Goal: Transaction & Acquisition: Purchase product/service

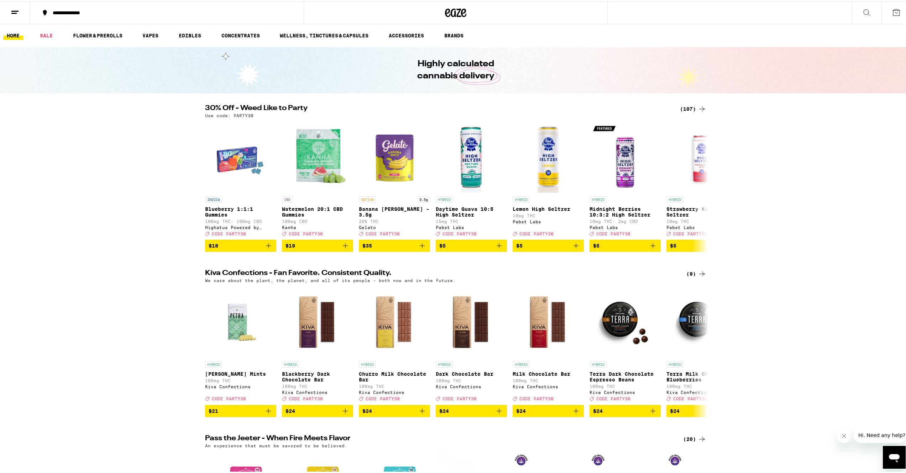
click at [686, 107] on div "(107)" at bounding box center [693, 107] width 26 height 9
click at [153, 35] on link "VAPES" at bounding box center [150, 34] width 23 height 9
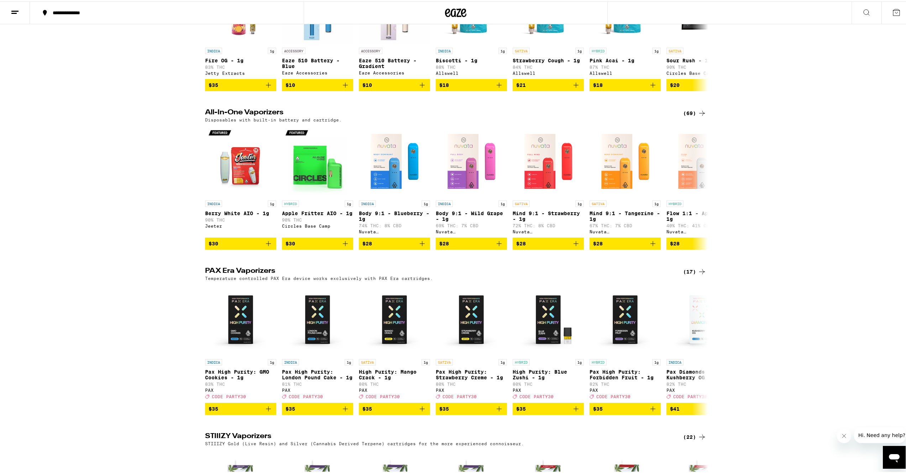
scroll to position [309, 0]
click at [698, 190] on icon at bounding box center [702, 186] width 9 height 9
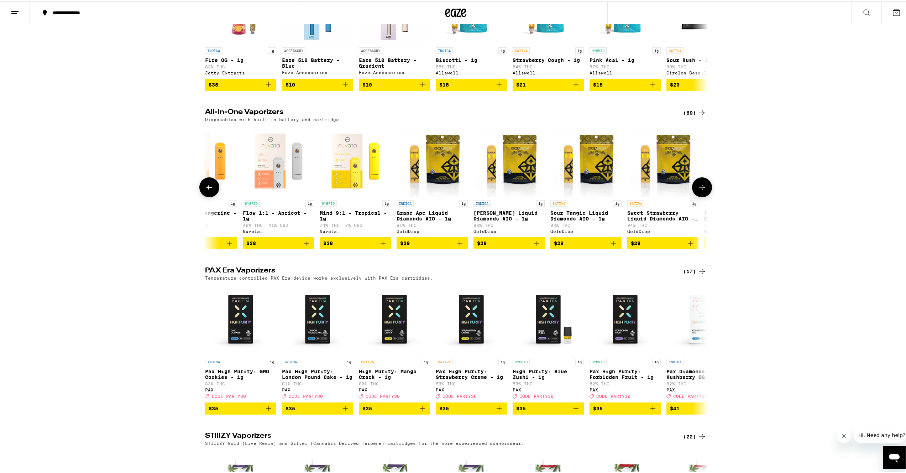
click at [699, 190] on icon at bounding box center [702, 186] width 9 height 9
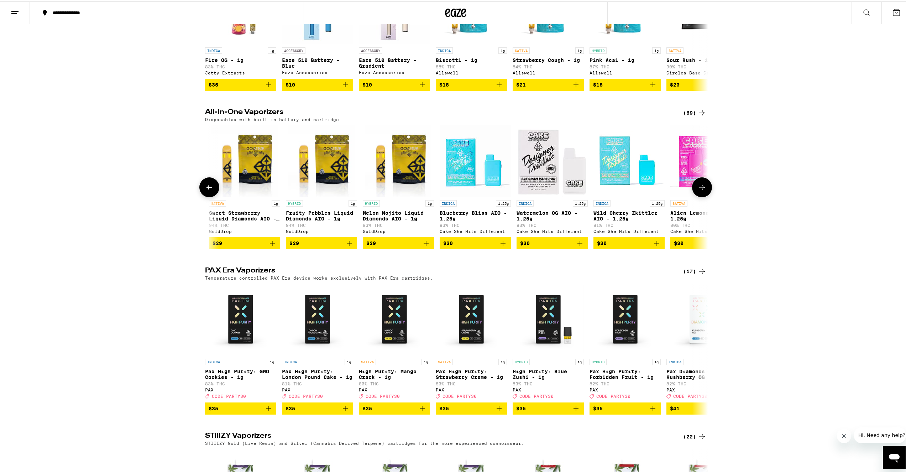
scroll to position [0, 847]
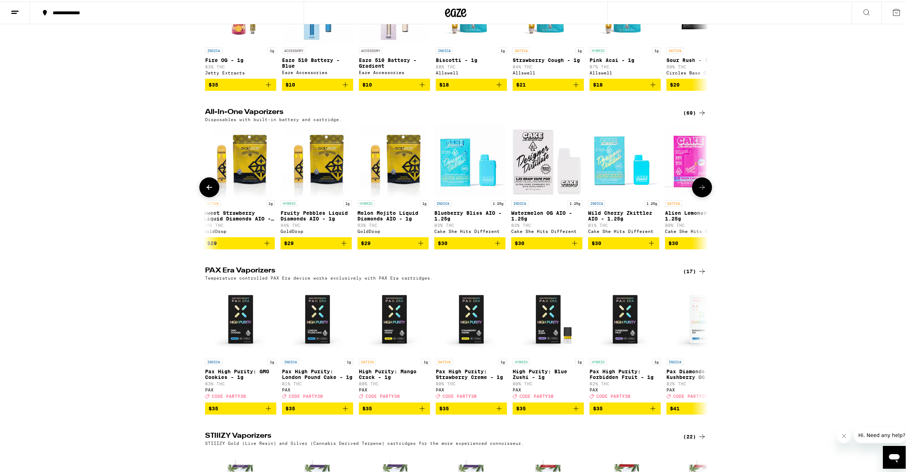
click at [699, 190] on icon at bounding box center [702, 186] width 9 height 9
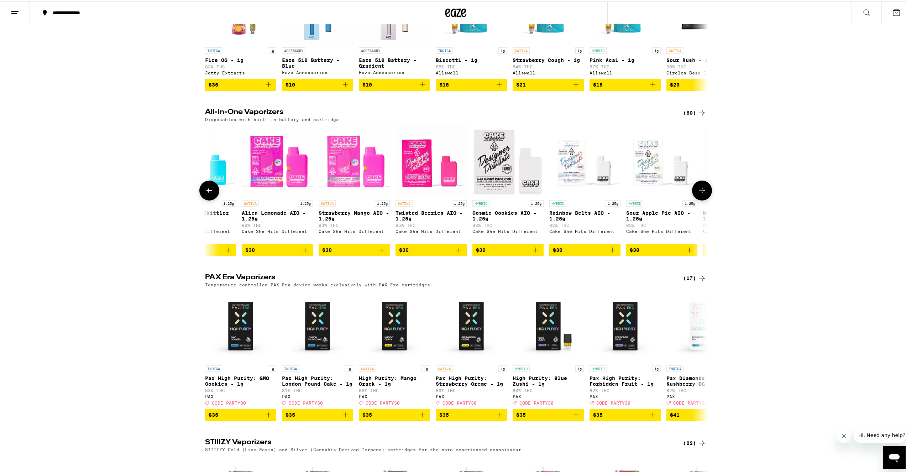
scroll to position [0, 1271]
click at [570, 172] on img "Open page for Rainbow Belts AIO - 1.25g from Cake She Hits Different" at bounding box center [584, 159] width 71 height 71
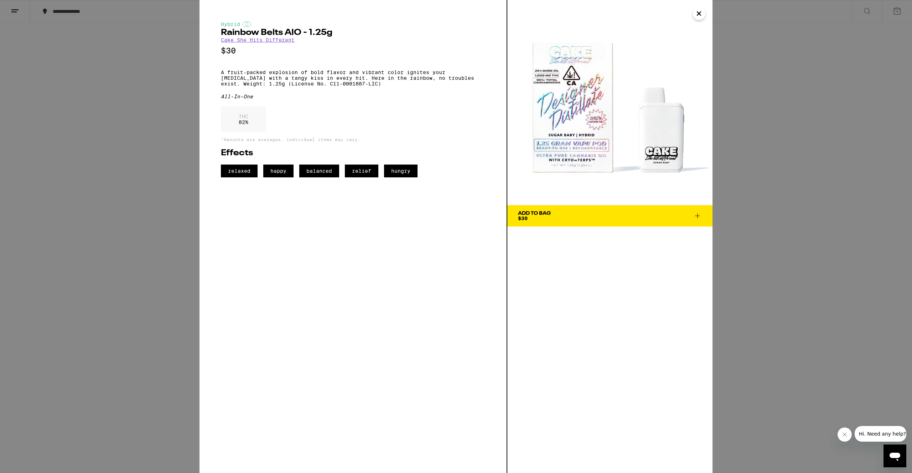
click at [75, 186] on div "Hybrid Rainbow Belts AIO - 1.25g Cake She Hits Different $30 A fruit-packed exp…" at bounding box center [456, 236] width 912 height 473
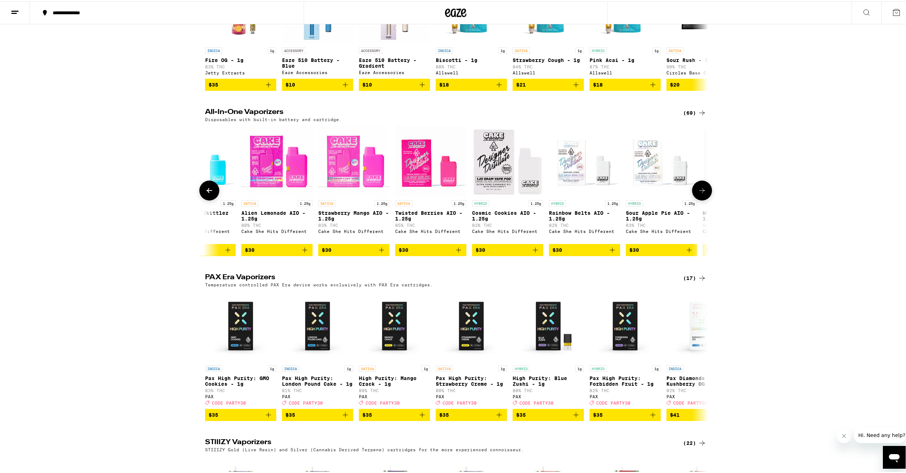
click at [699, 193] on icon at bounding box center [702, 189] width 9 height 9
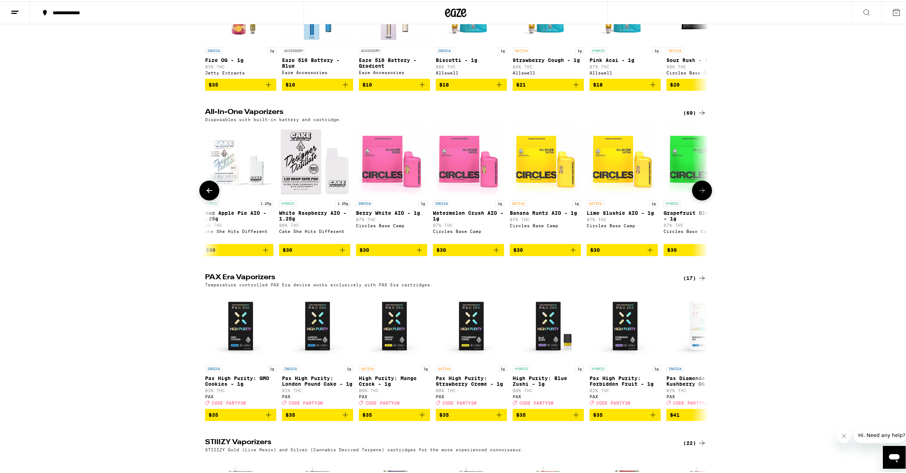
click at [702, 193] on icon at bounding box center [702, 189] width 9 height 9
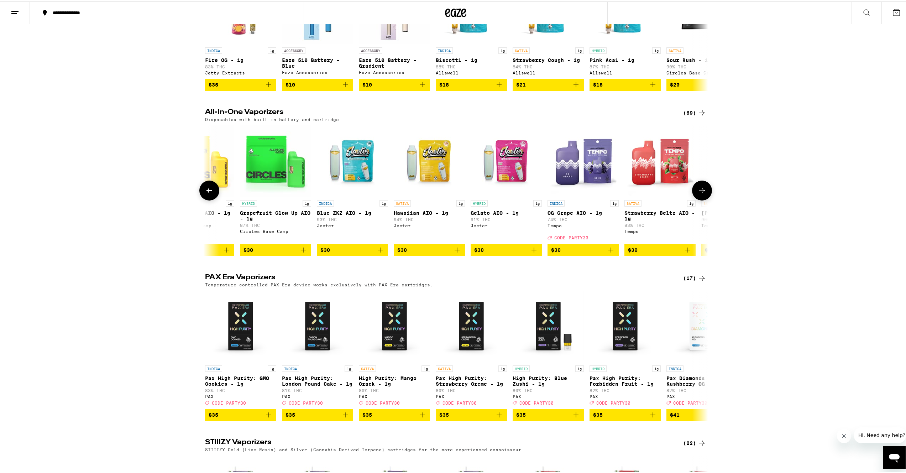
click at [700, 193] on icon at bounding box center [702, 189] width 9 height 9
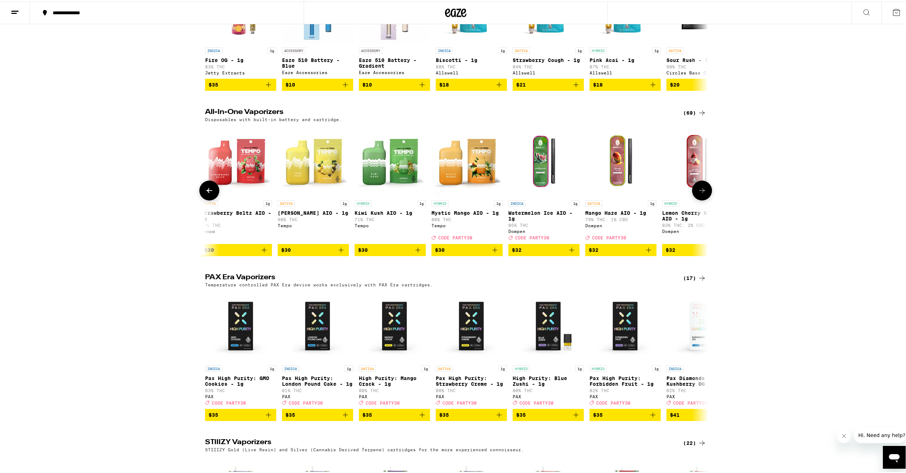
click at [703, 193] on icon at bounding box center [702, 189] width 9 height 9
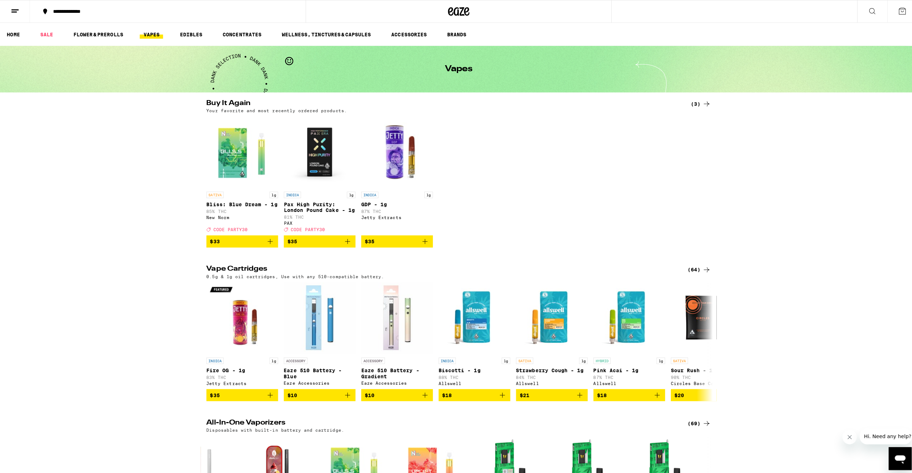
scroll to position [0, 2966]
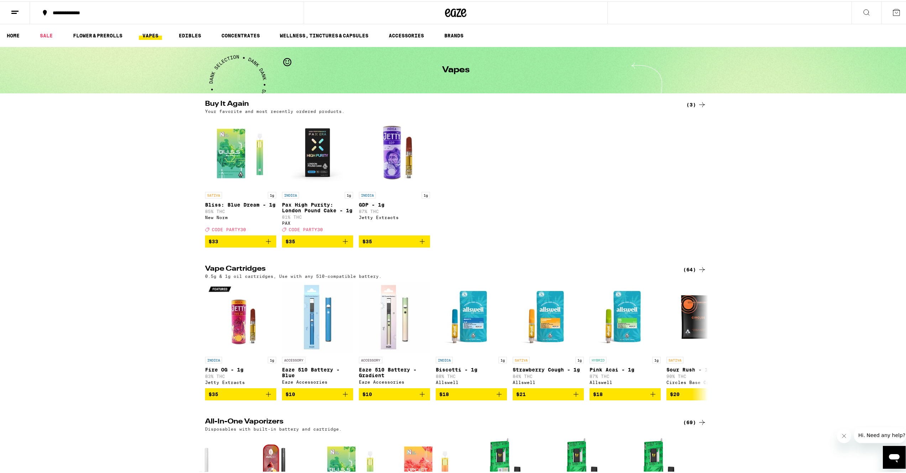
click at [856, 12] on button at bounding box center [867, 11] width 30 height 22
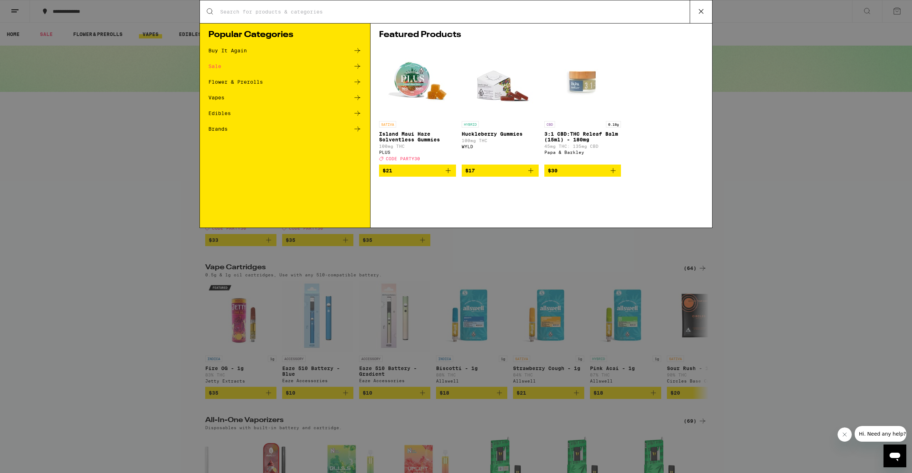
click at [385, 15] on input "Search for Products" at bounding box center [455, 12] width 470 height 6
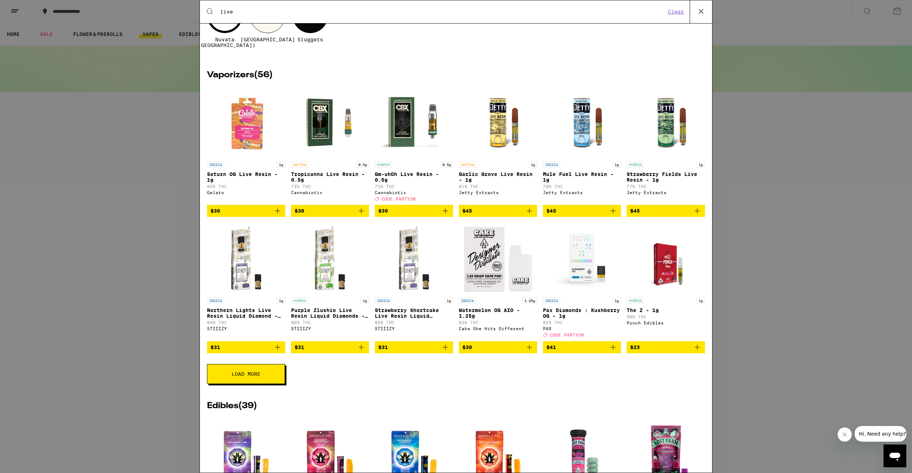
scroll to position [141, 0]
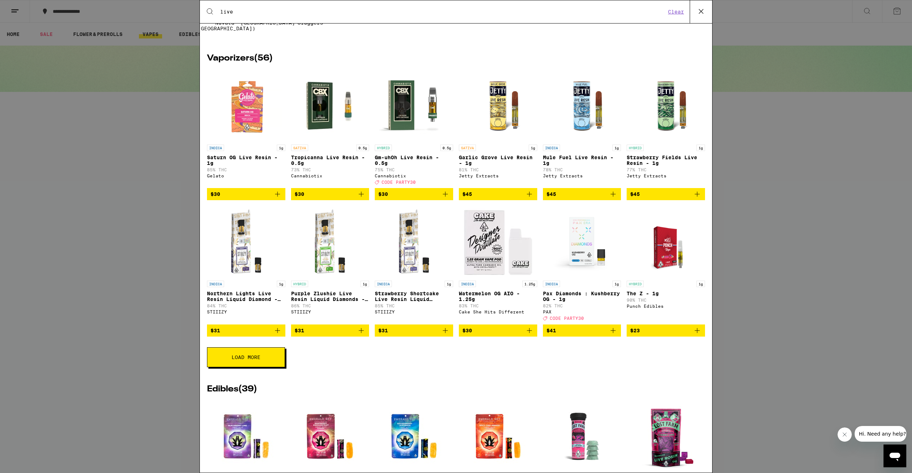
click at [232, 367] on button "Load More" at bounding box center [246, 357] width 78 height 20
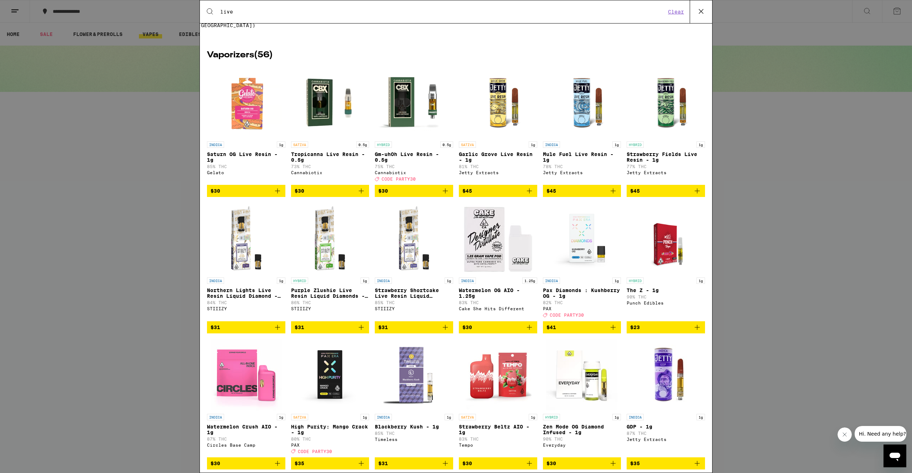
scroll to position [0, 0]
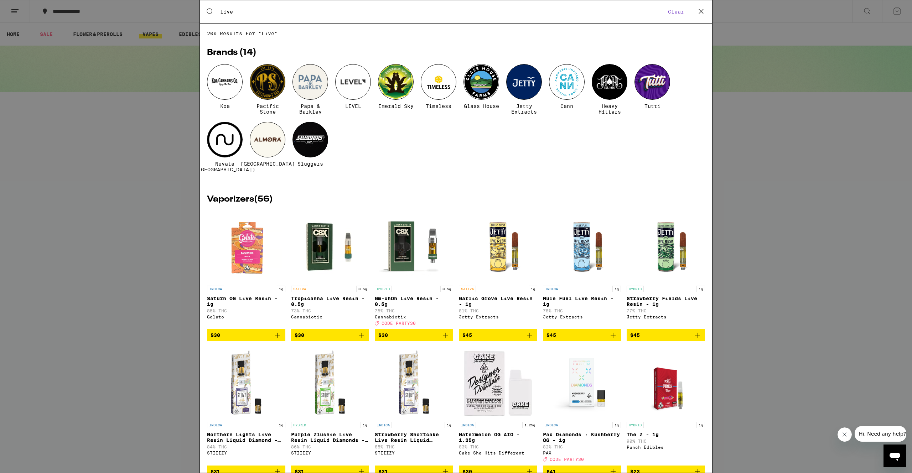
click at [256, 8] on div "Search for Products live Clear" at bounding box center [456, 11] width 512 height 23
click at [257, 14] on input "live" at bounding box center [443, 12] width 446 height 6
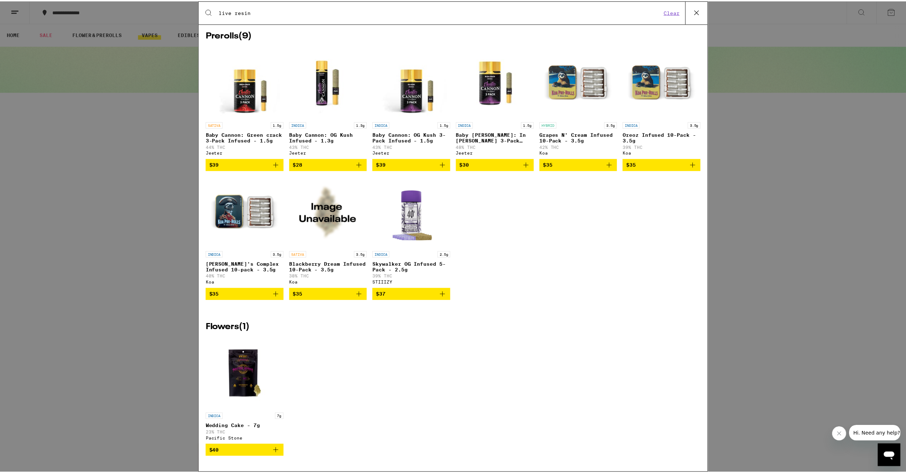
scroll to position [1076, 0]
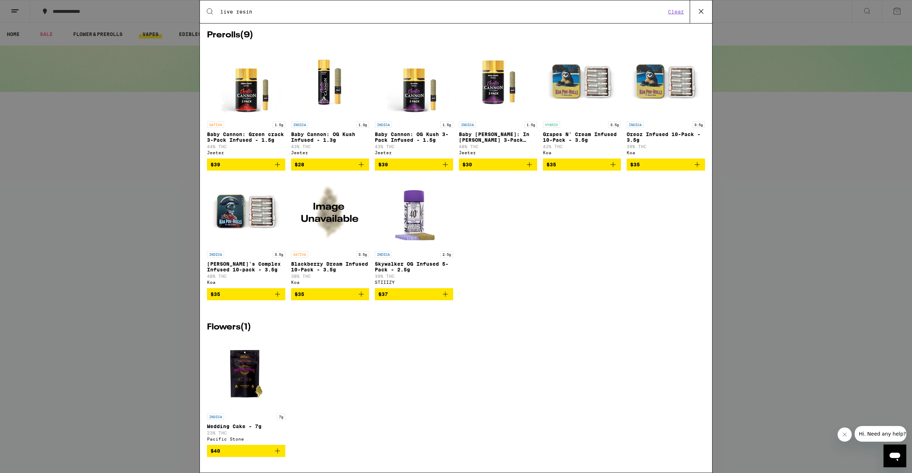
type input "live resin"
click at [813, 173] on div "Search for Products live resin Clear 57 results for "live resin" Brands ( 2 ) K…" at bounding box center [456, 236] width 912 height 473
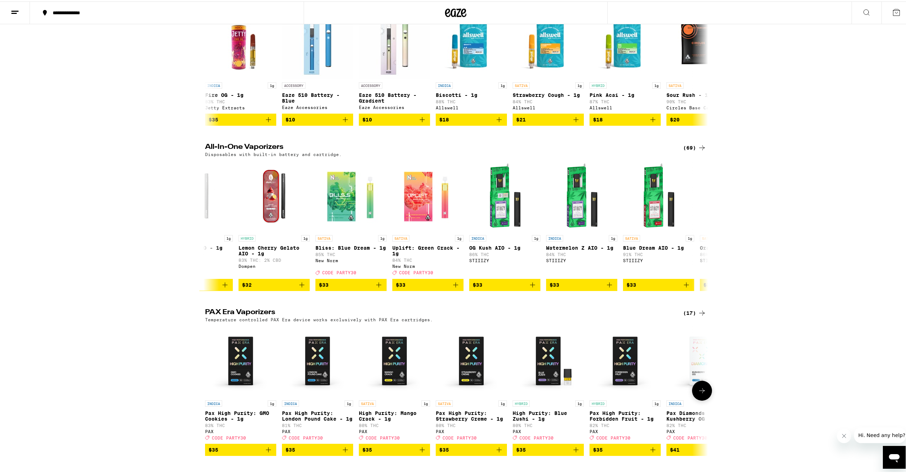
scroll to position [572, 0]
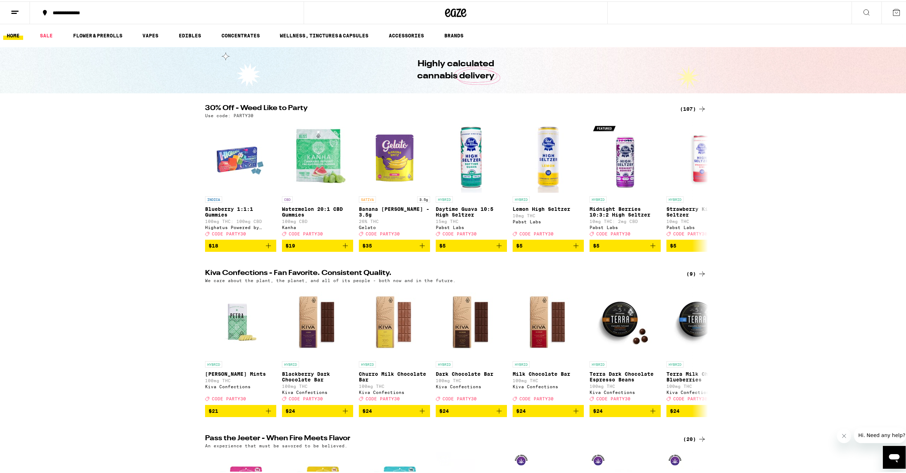
click at [691, 107] on div "(107)" at bounding box center [693, 107] width 26 height 9
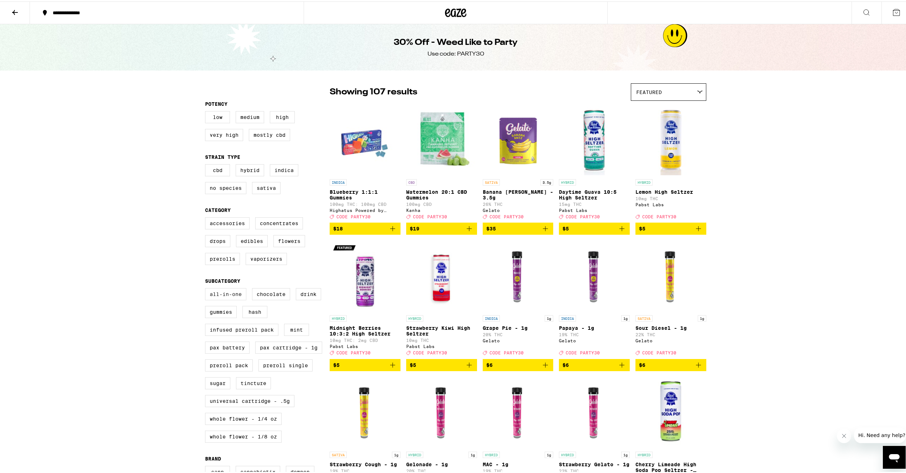
click at [223, 299] on label "All-In-One" at bounding box center [225, 293] width 41 height 12
click at [207, 288] on input "All-In-One" at bounding box center [207, 288] width 0 height 0
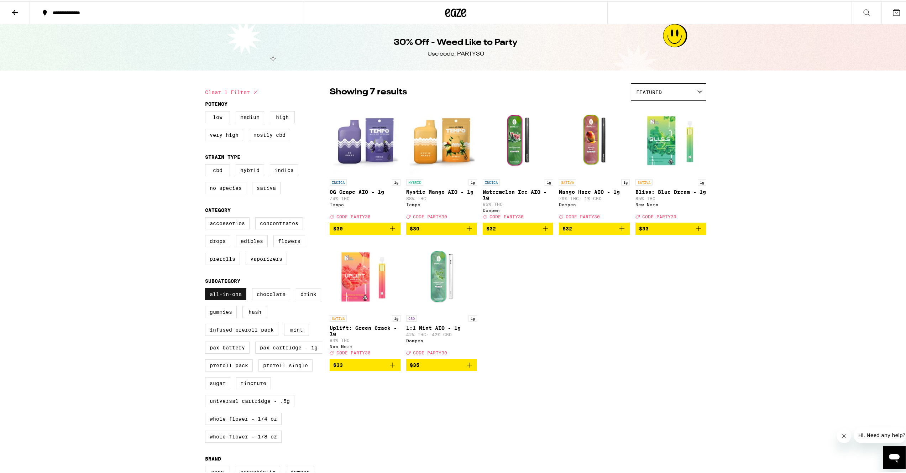
click at [213, 299] on label "All-In-One" at bounding box center [225, 293] width 41 height 12
click at [207, 288] on input "All-In-One" at bounding box center [207, 288] width 0 height 0
checkbox input "false"
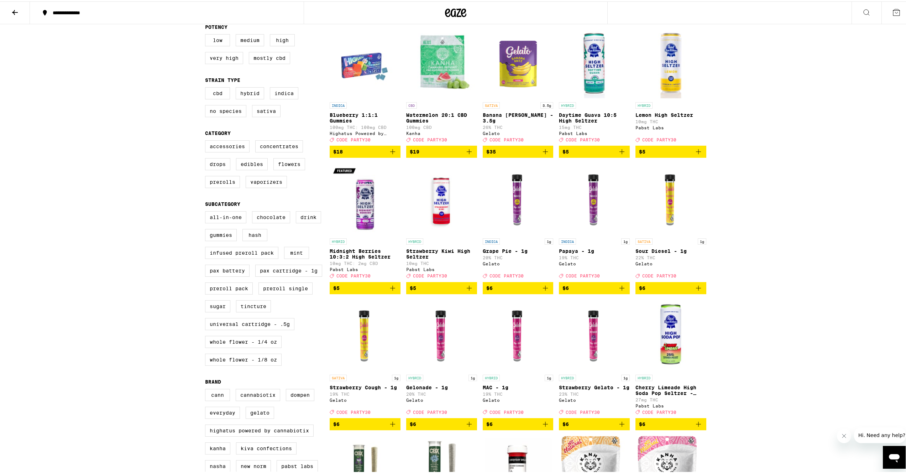
scroll to position [86, 0]
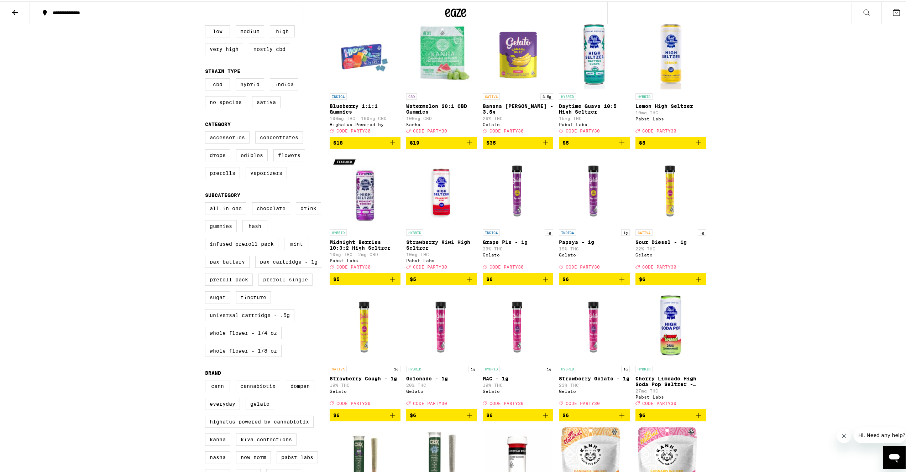
click at [263, 284] on label "Preroll Single" at bounding box center [286, 278] width 54 height 12
click at [207, 202] on input "Preroll Single" at bounding box center [207, 202] width 0 height 0
checkbox input "true"
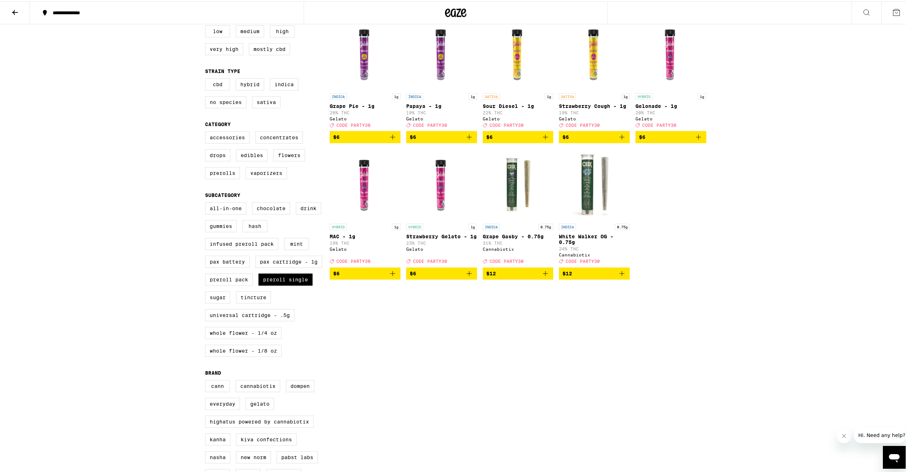
click at [506, 371] on div "Clear 1 filter Potency Low Medium High Very High Mostly CBD Strain Type CBD Hyb…" at bounding box center [455, 249] width 513 height 518
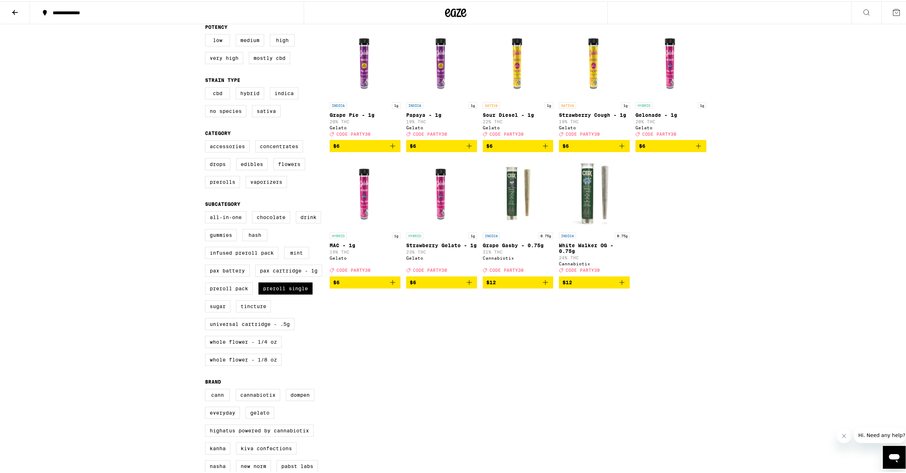
scroll to position [72, 0]
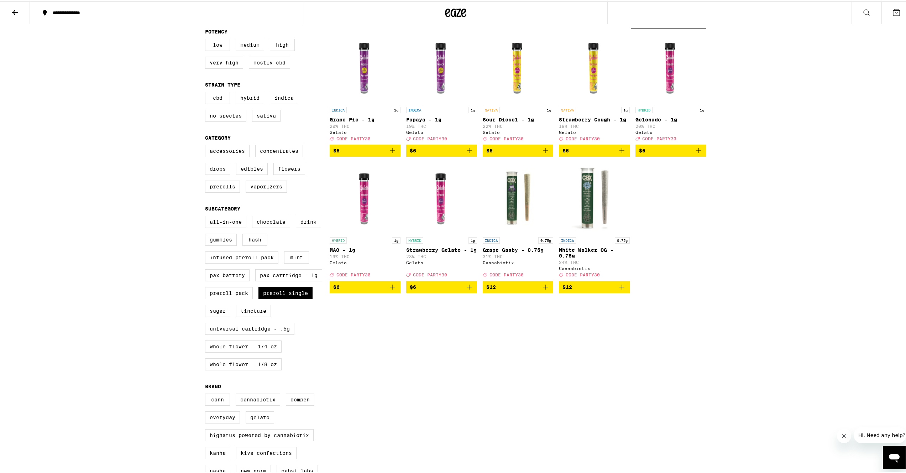
click at [505, 71] on img "Open page for Sour Diesel - 1g from Gelato" at bounding box center [518, 66] width 71 height 71
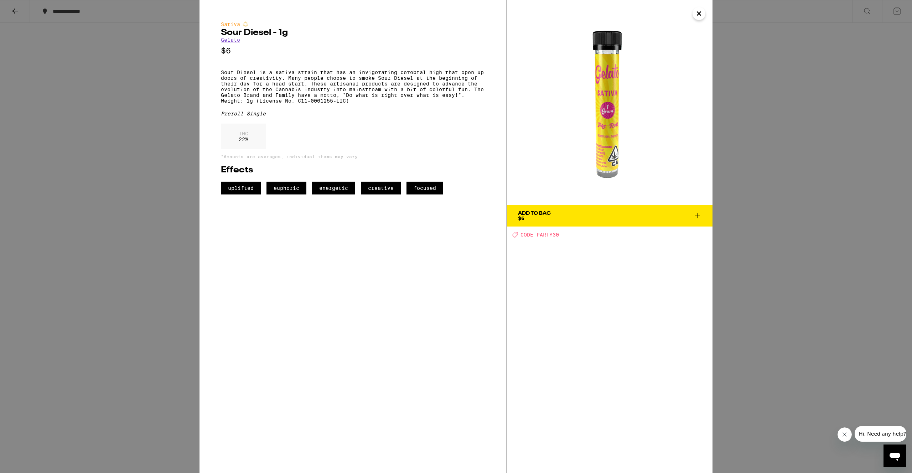
click at [757, 178] on div "Sativa Sour Diesel - 1g Gelato $6 Sour Diesel is a sativa strain that has an in…" at bounding box center [456, 236] width 912 height 473
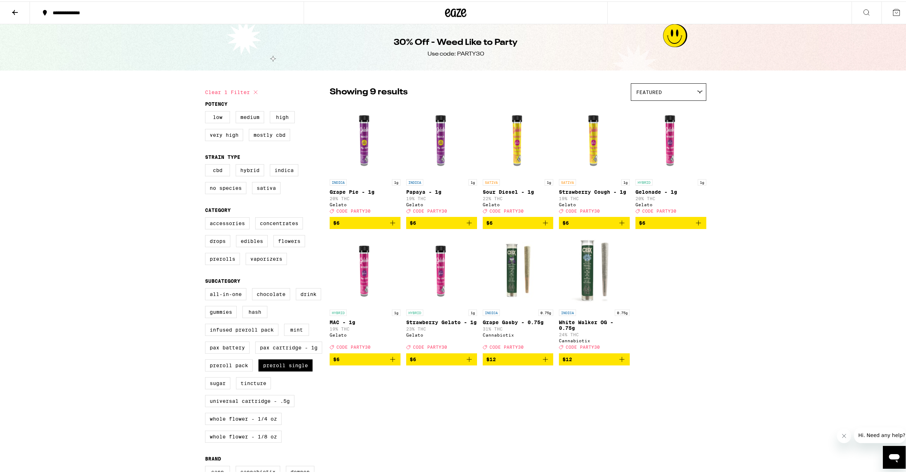
click at [455, 11] on icon at bounding box center [455, 11] width 21 height 13
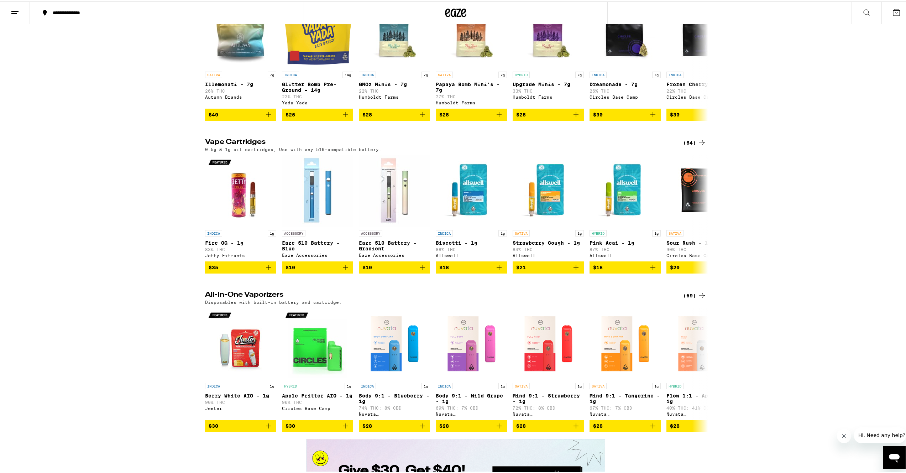
scroll to position [1055, 0]
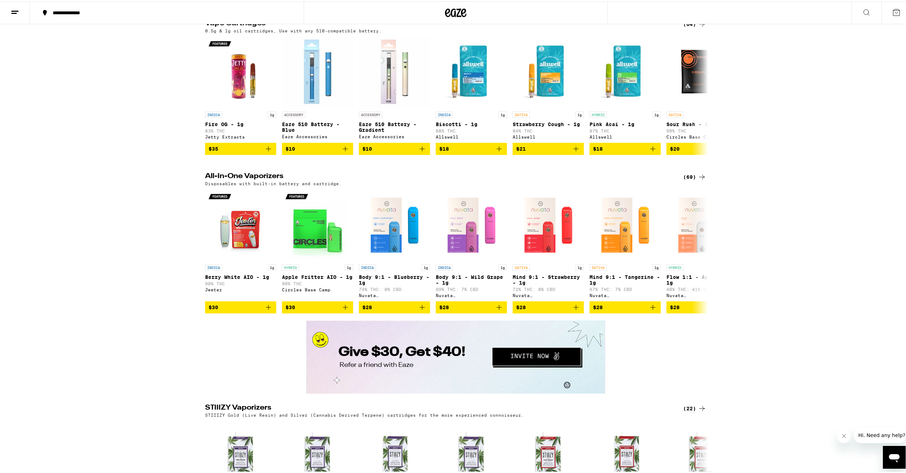
click at [690, 180] on div "(69)" at bounding box center [694, 175] width 23 height 9
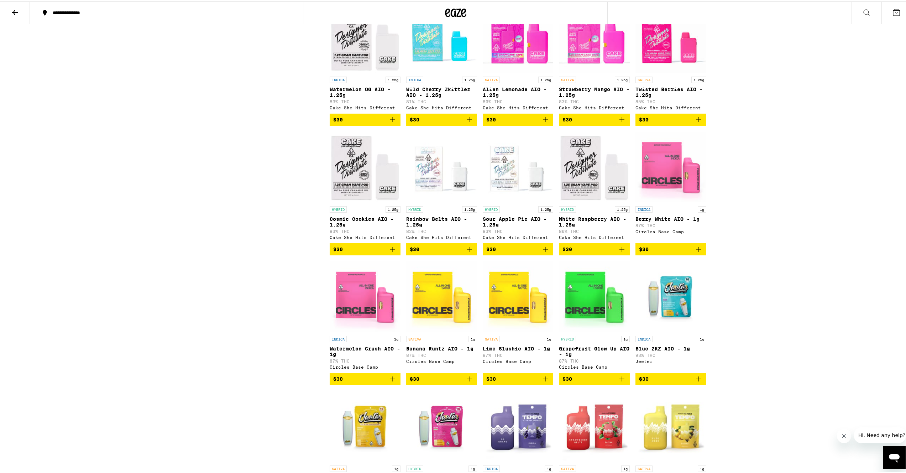
scroll to position [440, 0]
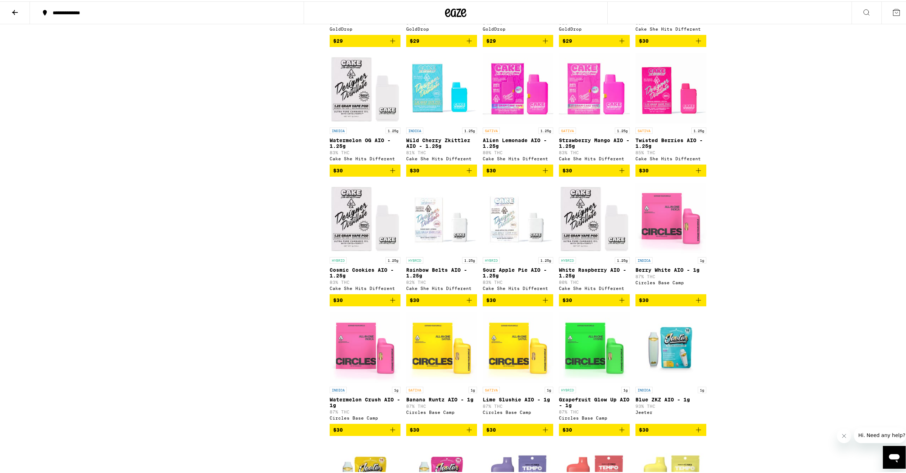
click at [498, 234] on img "Open page for Sour Apple Pie AIO - 1.25g from Cake She Hits Different" at bounding box center [518, 216] width 71 height 71
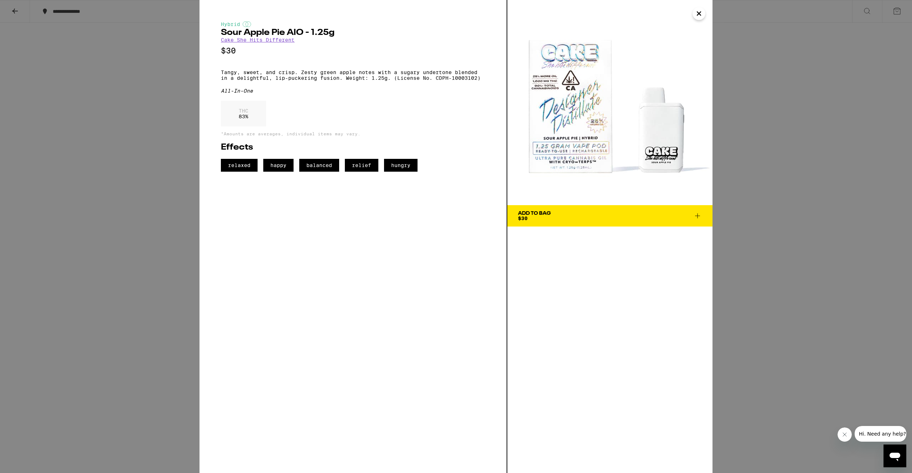
click at [160, 211] on div "Hybrid Sour Apple Pie AIO - 1.25g Cake She Hits Different $30 Tangy, sweet, and…" at bounding box center [456, 236] width 912 height 473
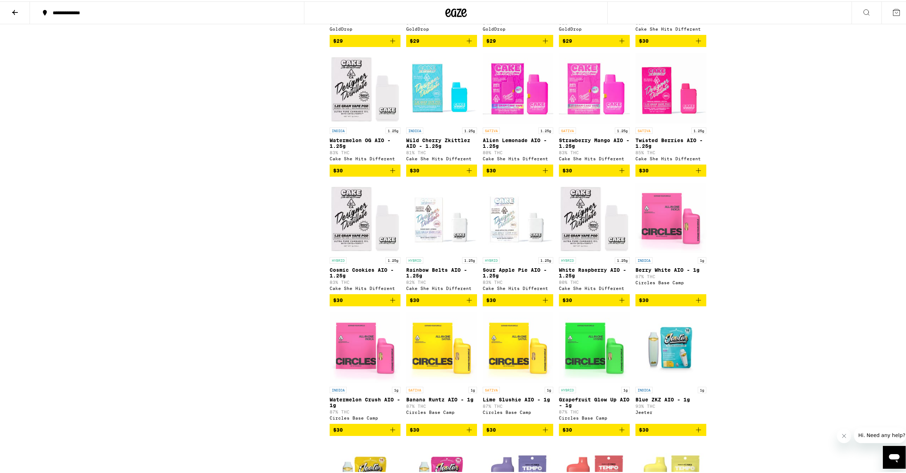
click at [421, 101] on img "Open page for Wild Cherry Zkittlez AIO - 1.25g from Cake She Hits Different" at bounding box center [441, 86] width 71 height 71
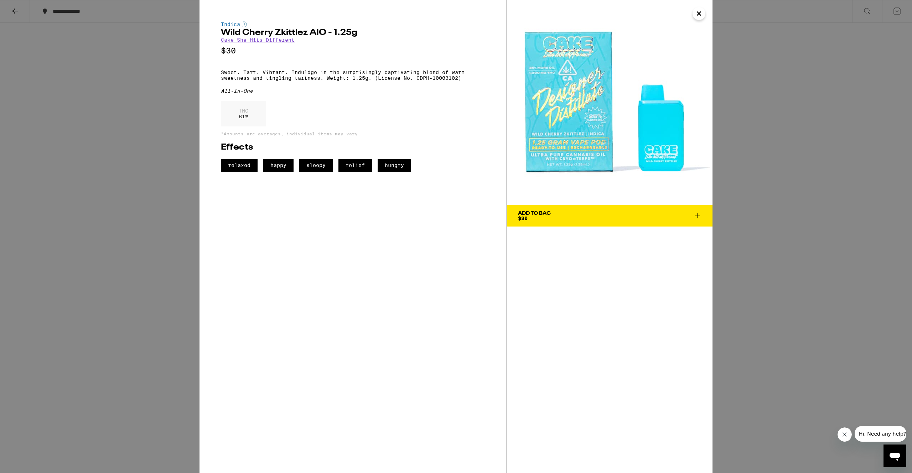
click at [133, 96] on div "Indica Wild Cherry Zkittlez AIO - 1.25g Cake She Hits Different $30 Sweet. Tart…" at bounding box center [456, 236] width 912 height 473
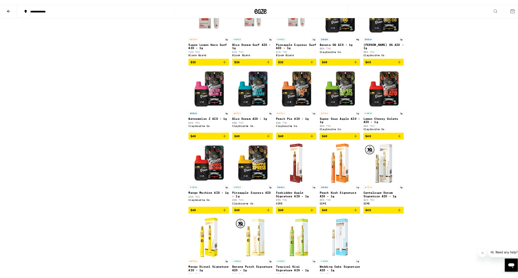
scroll to position [1193, 0]
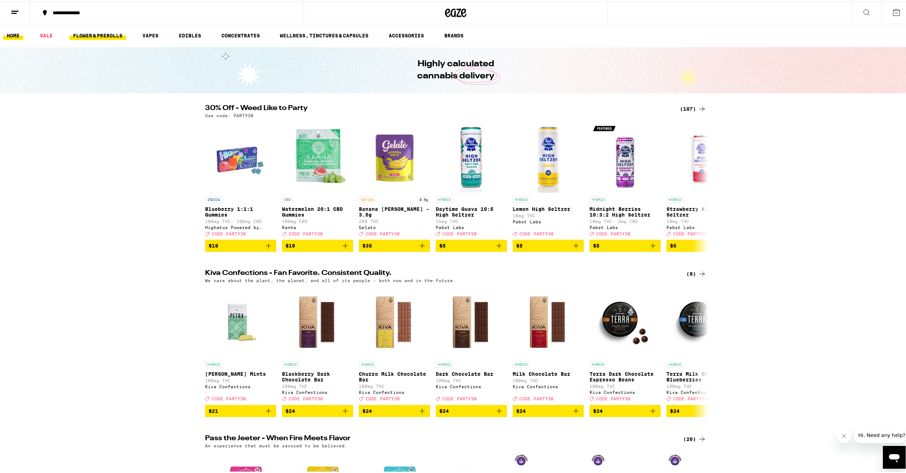
click at [105, 34] on link "FLOWER & PREROLLS" at bounding box center [97, 34] width 57 height 9
click at [42, 32] on link "SALE" at bounding box center [46, 34] width 20 height 9
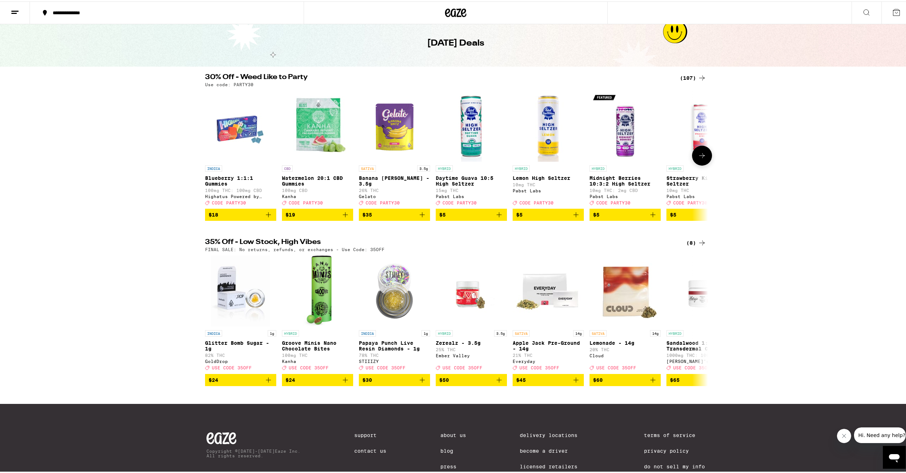
scroll to position [83, 0]
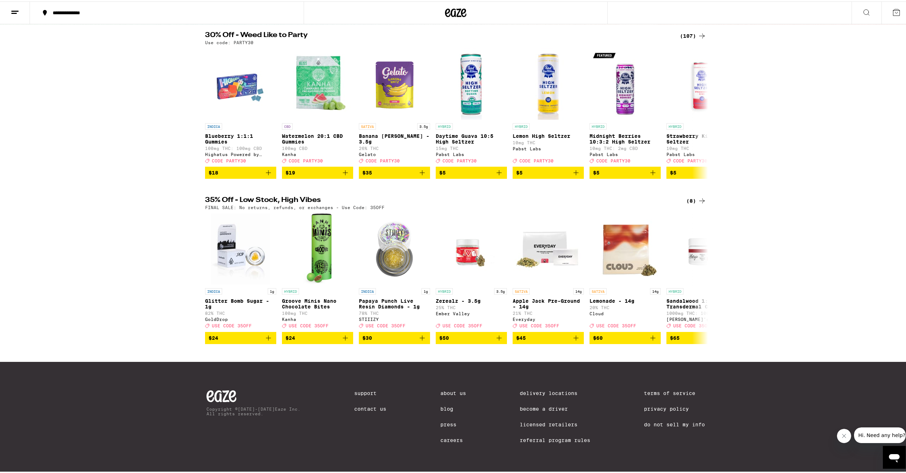
click at [692, 195] on div "(8)" at bounding box center [697, 199] width 20 height 9
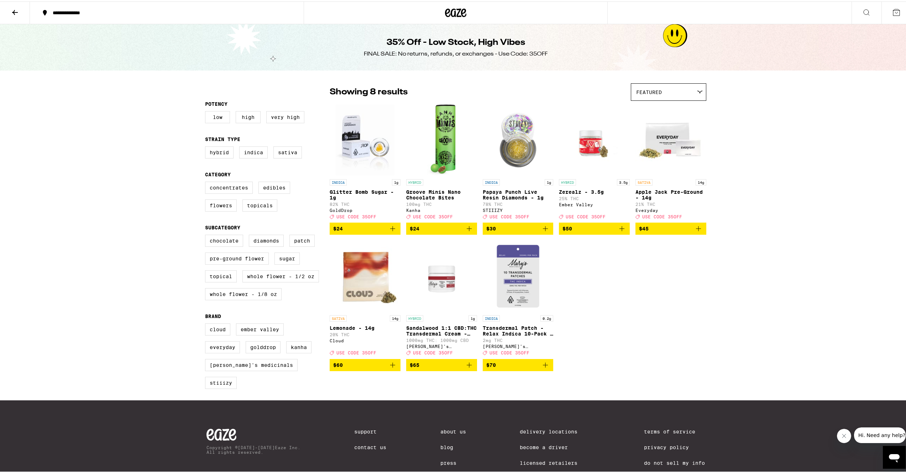
click at [663, 301] on div "INDICA 1g Glitter Bomb Sugar - 1g 82% THC GoldDrop Deal Created with Sketch. US…" at bounding box center [518, 236] width 377 height 267
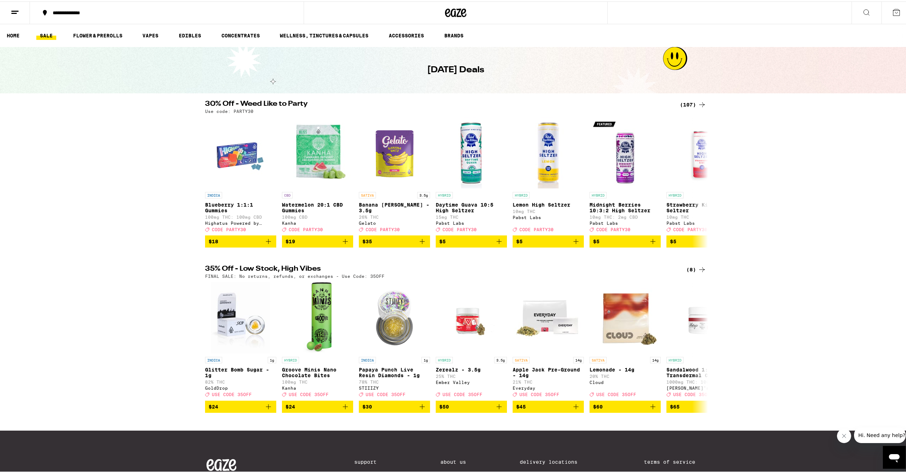
click at [690, 102] on div "(107)" at bounding box center [693, 103] width 26 height 9
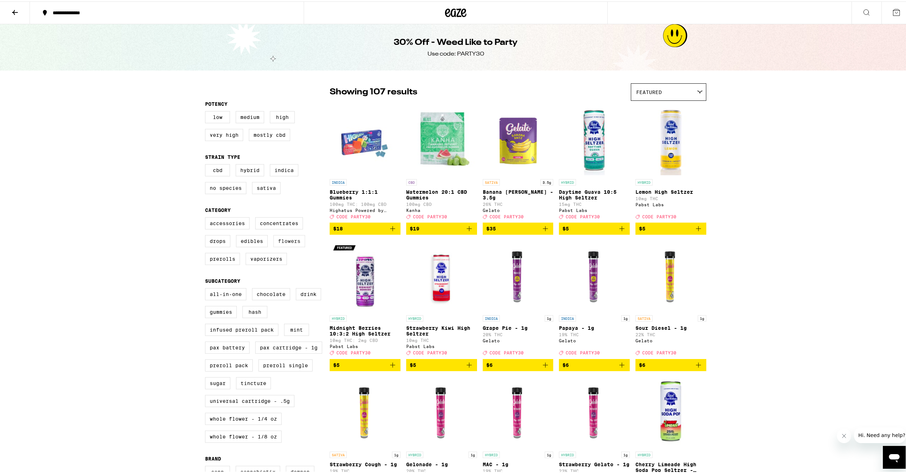
click at [282, 246] on label "Flowers" at bounding box center [289, 240] width 32 height 12
click at [207, 217] on input "Flowers" at bounding box center [207, 217] width 0 height 0
checkbox input "true"
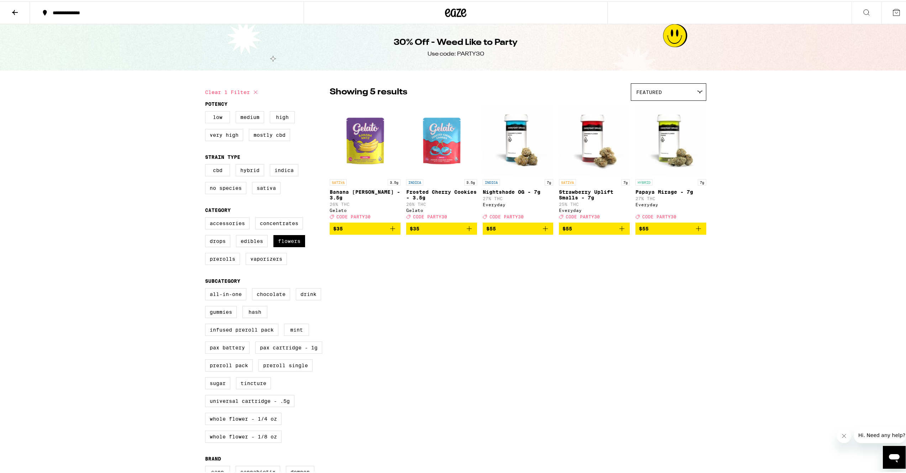
click at [450, 158] on img "Open page for Frosted Cherry Cookies - 3.5g from Gelato" at bounding box center [441, 138] width 71 height 71
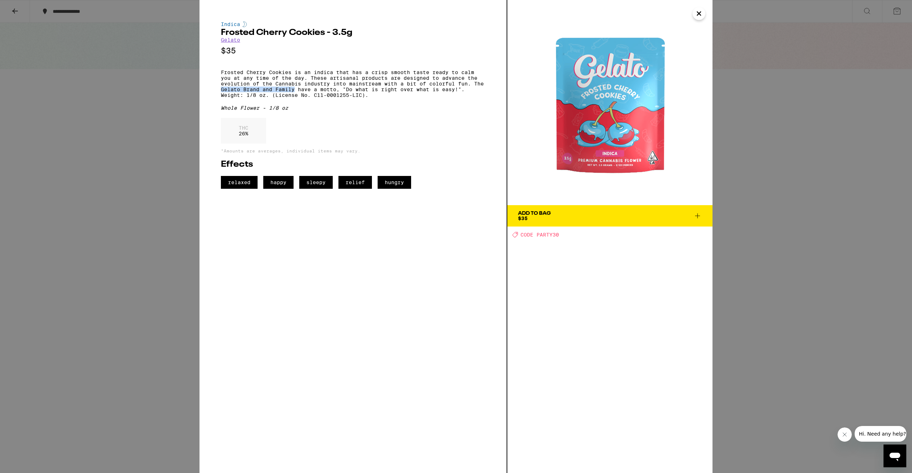
drag, startPoint x: 220, startPoint y: 94, endPoint x: 295, endPoint y: 96, distance: 75.2
click at [295, 96] on div "Indica Frosted Cherry Cookies - 3.5g Gelato $35 Frosted Cherry Cookies is an in…" at bounding box center [353, 236] width 308 height 473
copy p "Gelato Brand and Family"
